Goal: Transaction & Acquisition: Purchase product/service

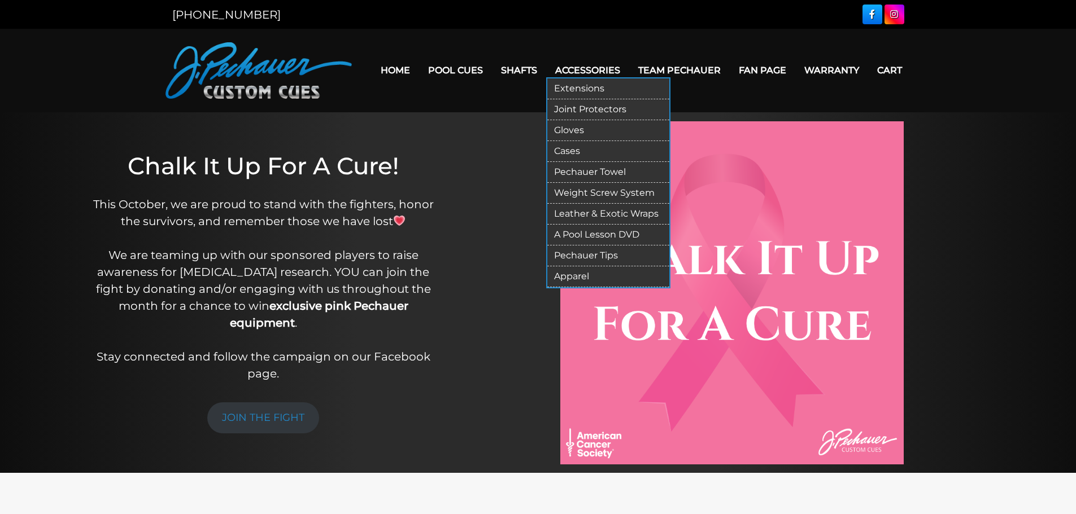
click at [590, 89] on link "Extensions" at bounding box center [608, 88] width 122 height 21
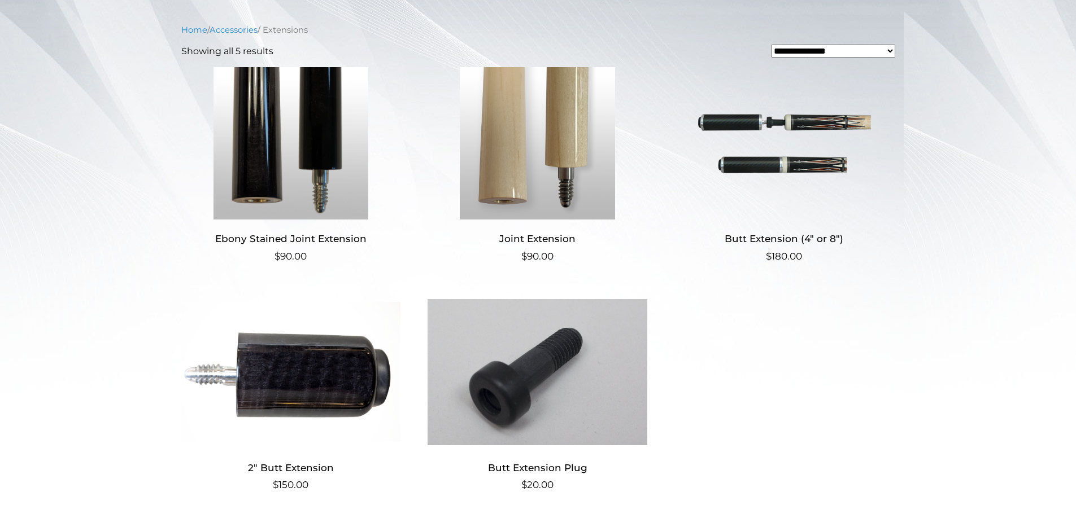
scroll to position [258, 0]
click at [788, 253] on bdi "$ 180.00" at bounding box center [784, 256] width 36 height 11
